Goal: Information Seeking & Learning: Learn about a topic

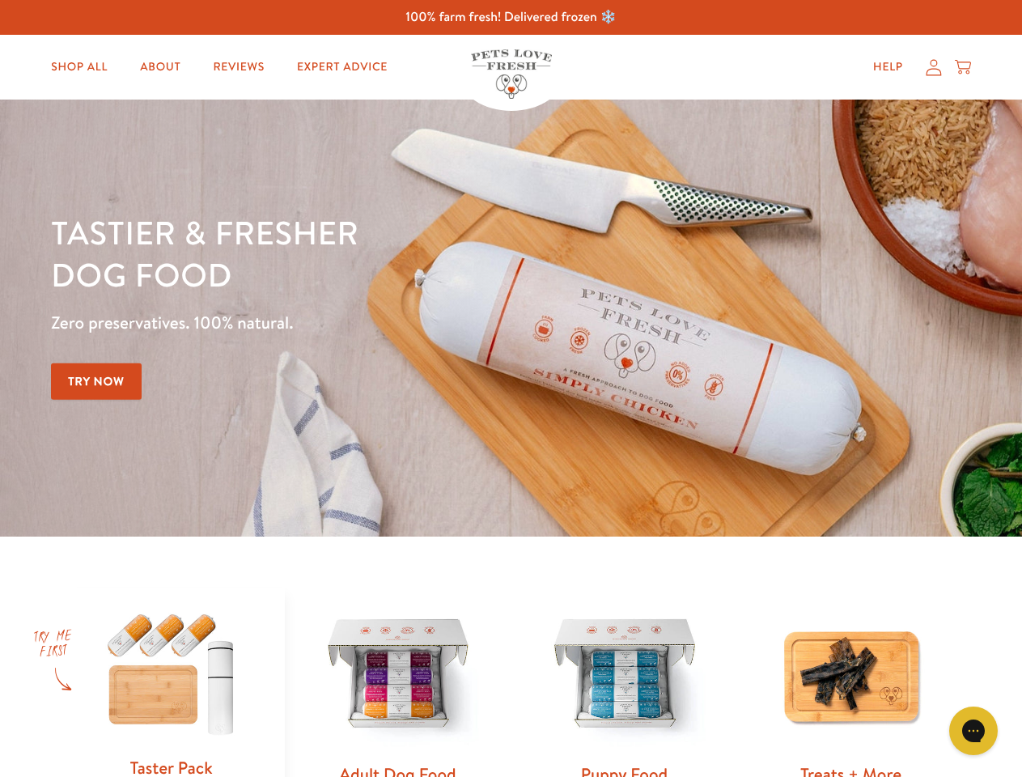
click at [511, 388] on div "Tastier & fresher dog food Zero preservatives. 100% natural. Try Now" at bounding box center [357, 318] width 613 height 214
click at [973, 731] on icon "Gorgias live chat" at bounding box center [972, 730] width 15 height 15
